Goal: Check status: Check status

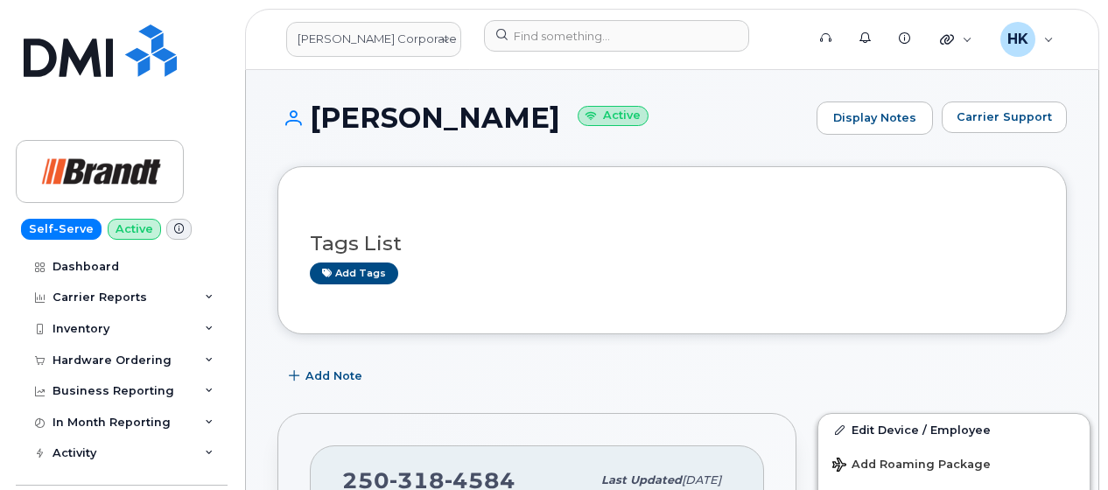
scroll to position [612, 0]
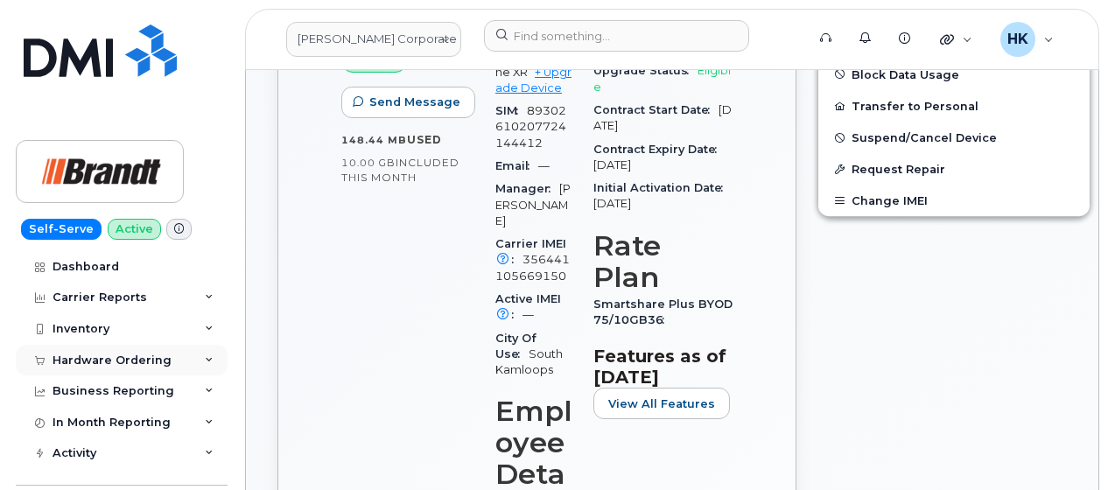
click at [107, 364] on div "Hardware Ordering" at bounding box center [111, 360] width 119 height 14
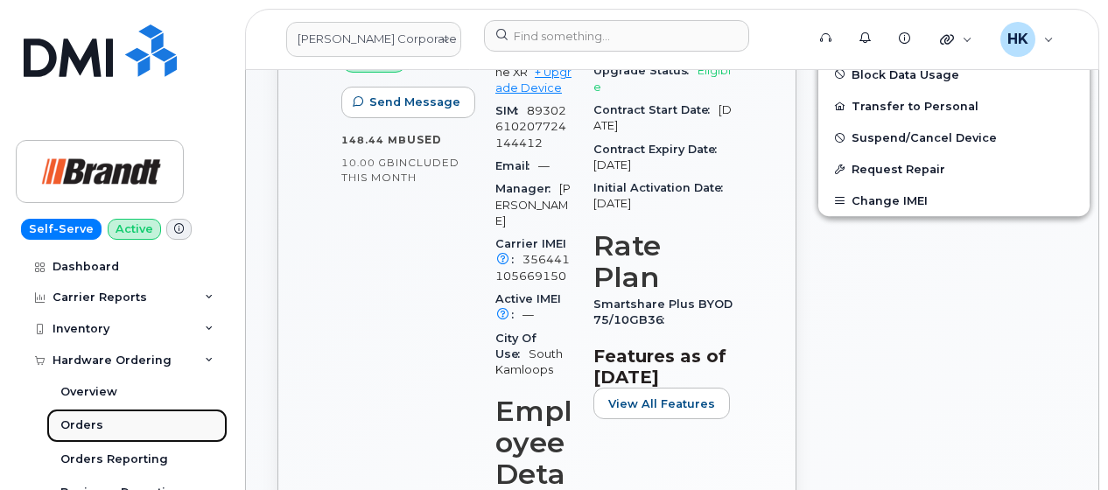
click at [95, 415] on link "Orders" at bounding box center [136, 425] width 181 height 33
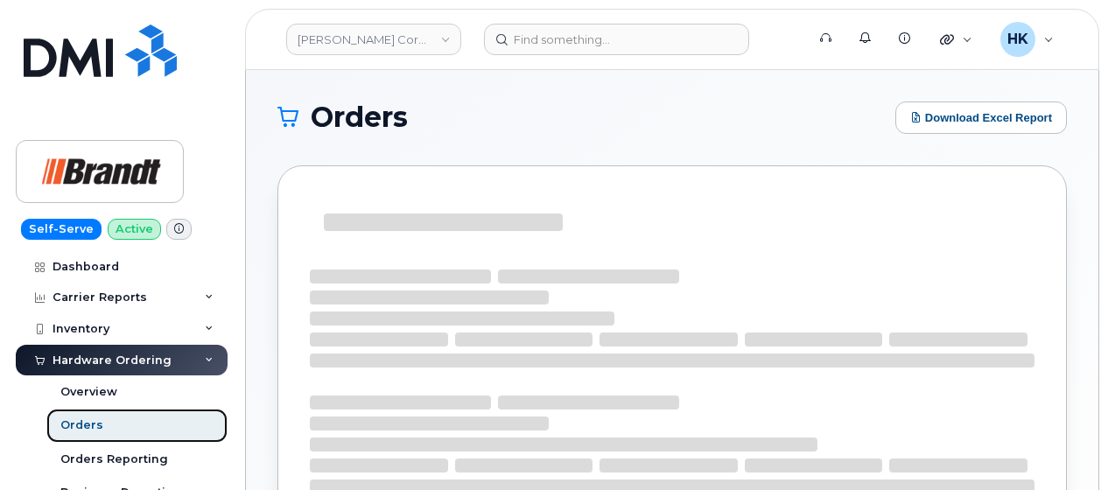
click at [117, 425] on link "Orders" at bounding box center [136, 425] width 181 height 33
